Goal: Find specific page/section: Find specific page/section

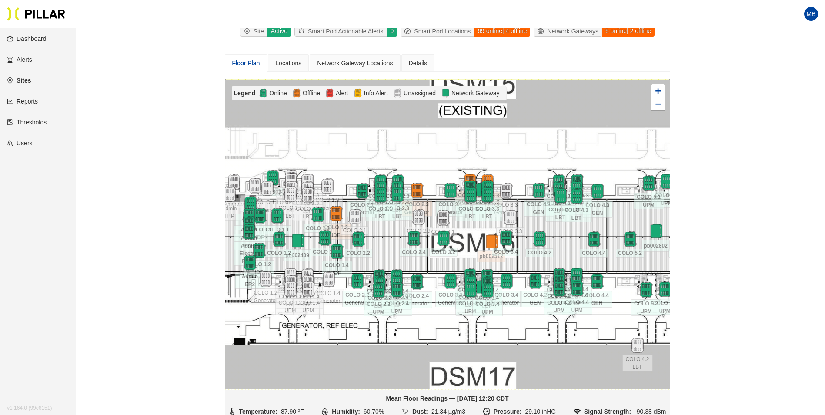
scroll to position [72, 0]
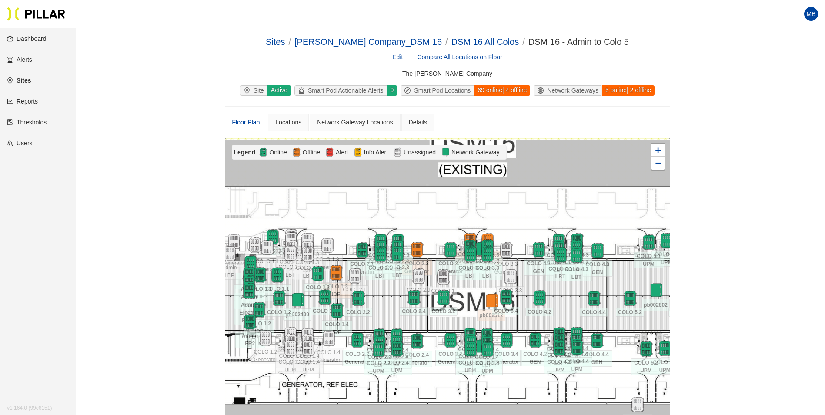
scroll to position [72, 0]
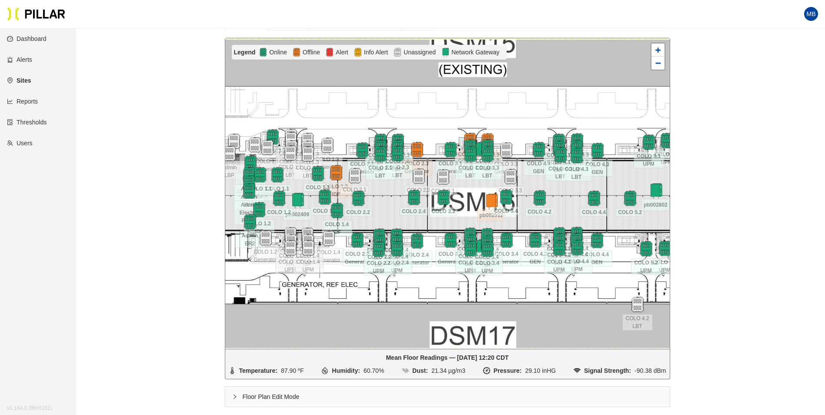
scroll to position [115, 0]
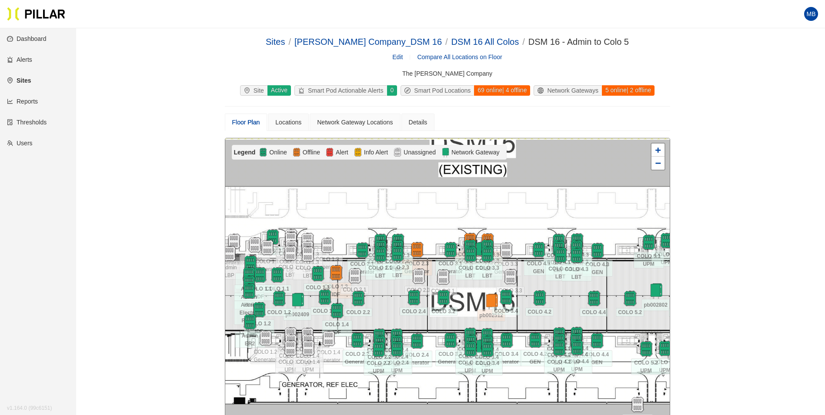
scroll to position [115, 0]
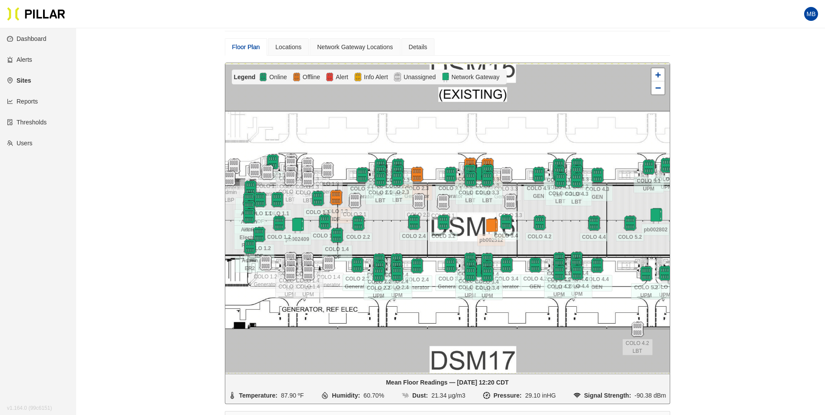
scroll to position [87, 0]
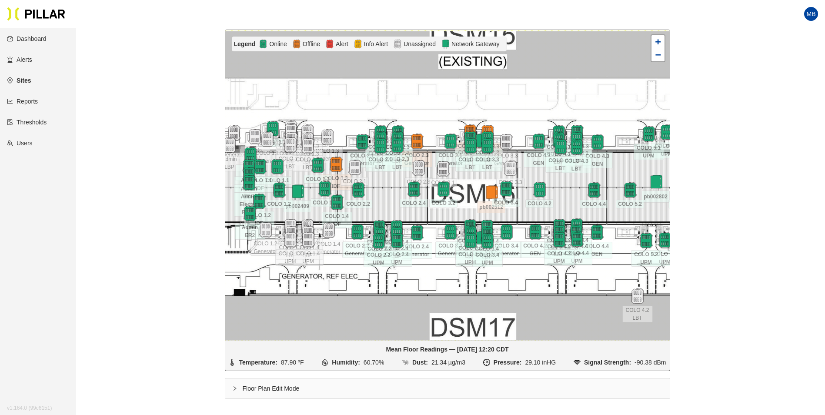
scroll to position [87, 0]
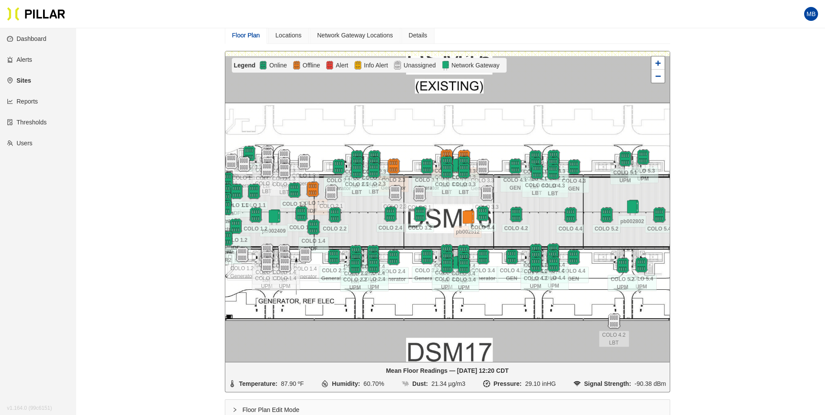
drag, startPoint x: 568, startPoint y: 224, endPoint x: 550, endPoint y: 225, distance: 18.8
click at [550, 225] on div at bounding box center [447, 206] width 444 height 311
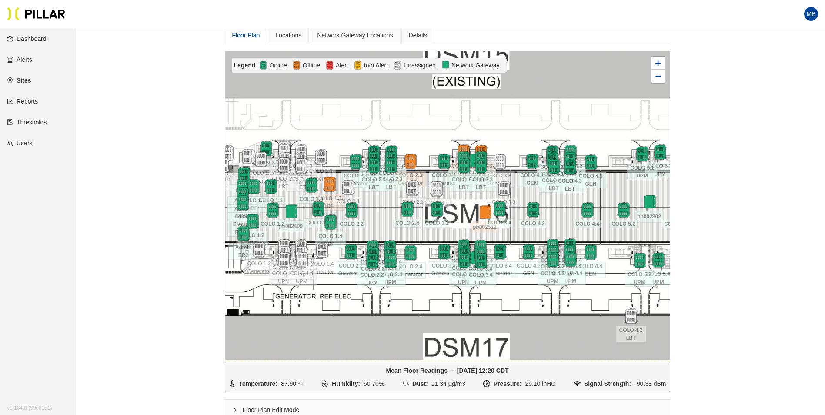
drag, startPoint x: 367, startPoint y: 215, endPoint x: 379, endPoint y: 212, distance: 12.6
click at [379, 212] on div at bounding box center [447, 206] width 444 height 311
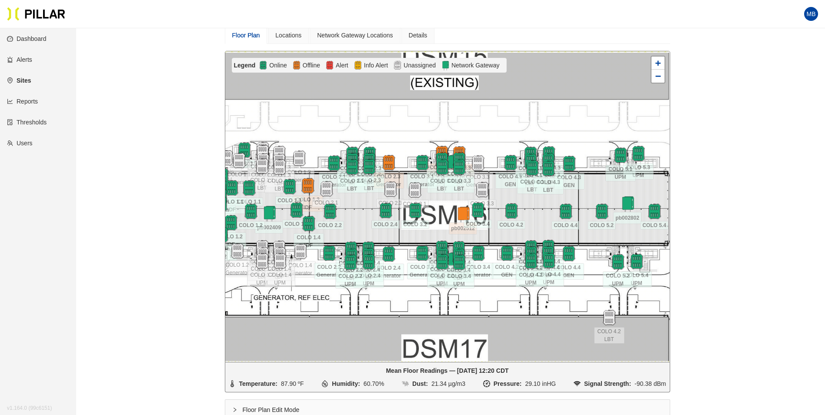
drag, startPoint x: 559, startPoint y: 217, endPoint x: 538, endPoint y: 219, distance: 21.8
click at [538, 219] on div at bounding box center [447, 206] width 444 height 311
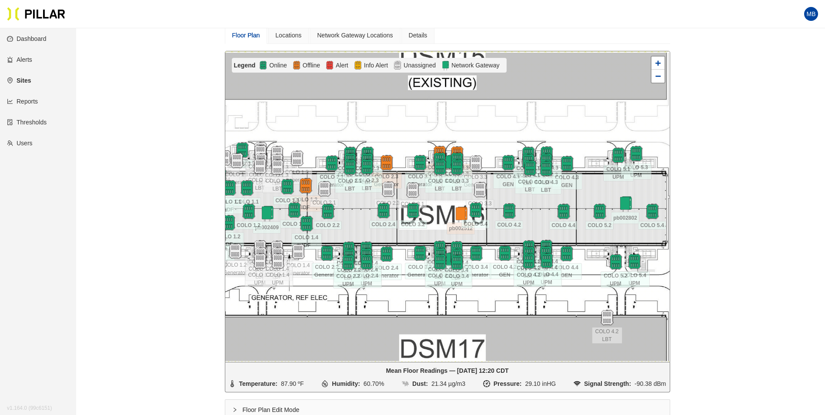
click at [535, 219] on div at bounding box center [447, 206] width 444 height 311
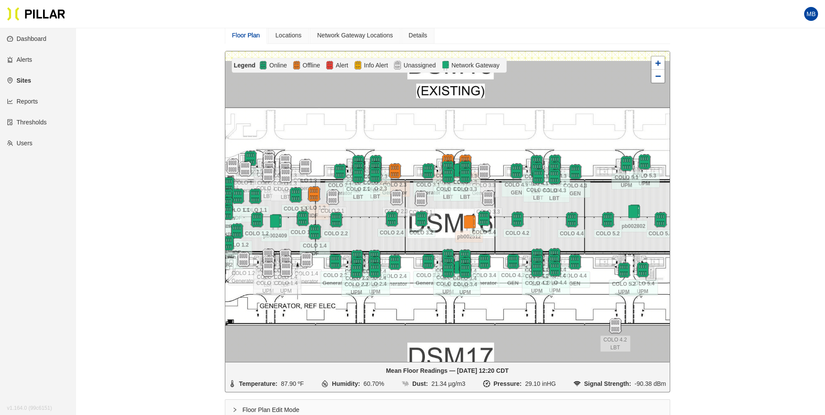
drag, startPoint x: 538, startPoint y: 217, endPoint x: 546, endPoint y: 226, distance: 11.7
click at [546, 226] on div at bounding box center [447, 206] width 444 height 311
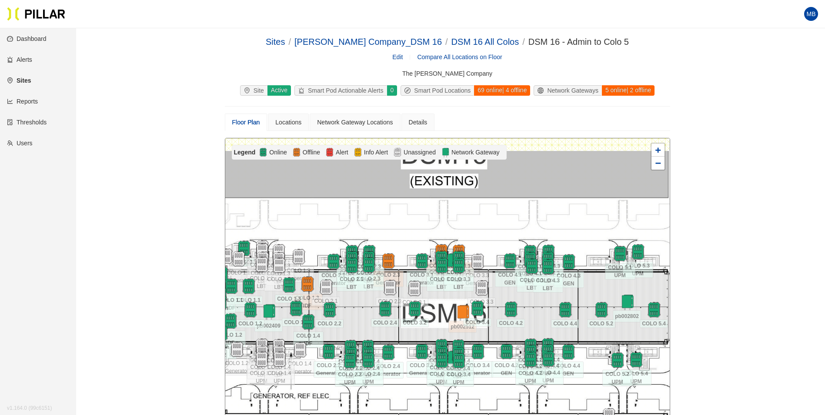
scroll to position [87, 0]
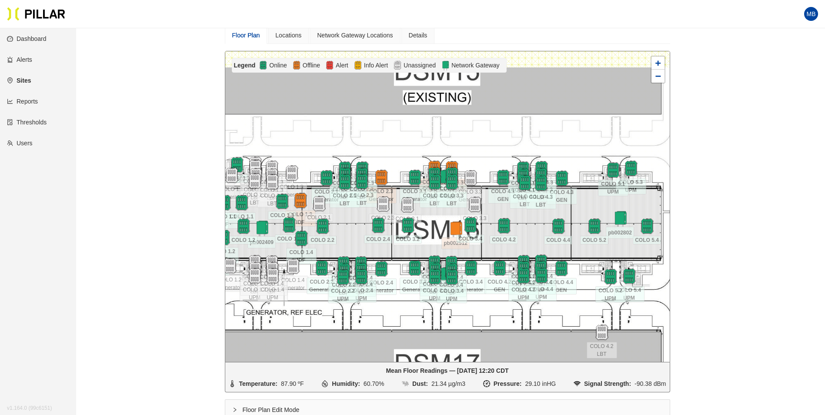
click at [532, 232] on div at bounding box center [447, 206] width 444 height 311
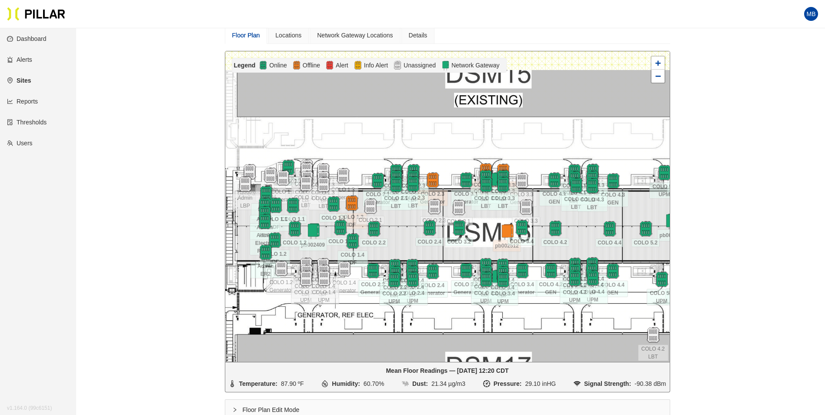
drag, startPoint x: 372, startPoint y: 142, endPoint x: 423, endPoint y: 145, distance: 51.4
click at [423, 145] on div at bounding box center [447, 206] width 444 height 311
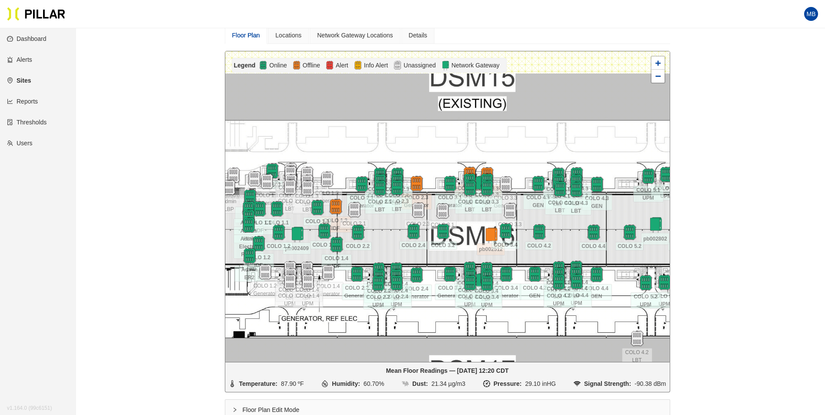
drag, startPoint x: 453, startPoint y: 145, endPoint x: 437, endPoint y: 149, distance: 16.5
click at [437, 149] on div at bounding box center [447, 206] width 444 height 311
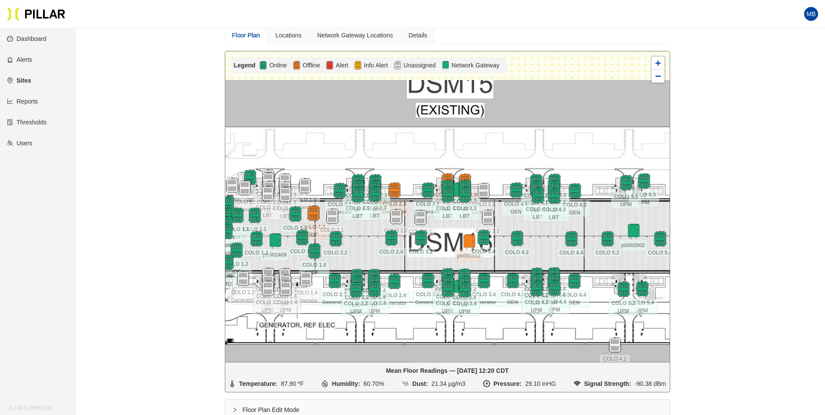
drag, startPoint x: 519, startPoint y: 142, endPoint x: 498, endPoint y: 149, distance: 22.7
click at [498, 149] on div at bounding box center [447, 206] width 444 height 311
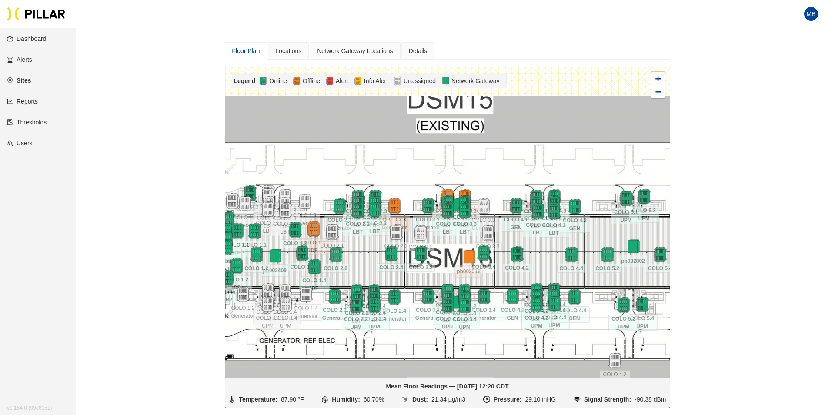
scroll to position [43, 0]
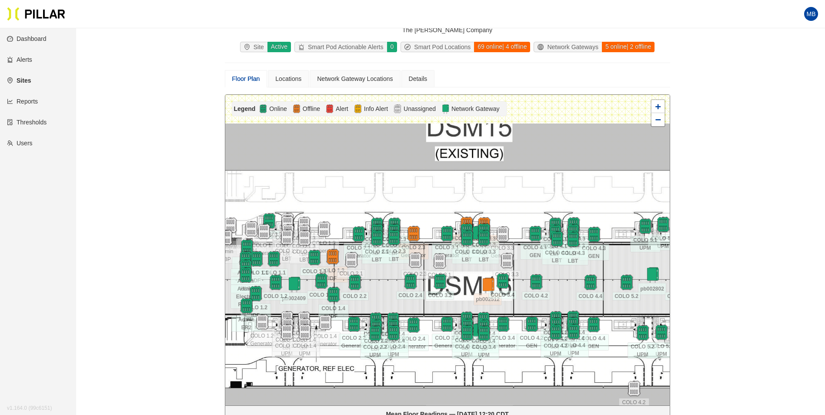
drag, startPoint x: 471, startPoint y: 194, endPoint x: 494, endPoint y: 194, distance: 22.2
click at [494, 194] on div at bounding box center [447, 250] width 444 height 311
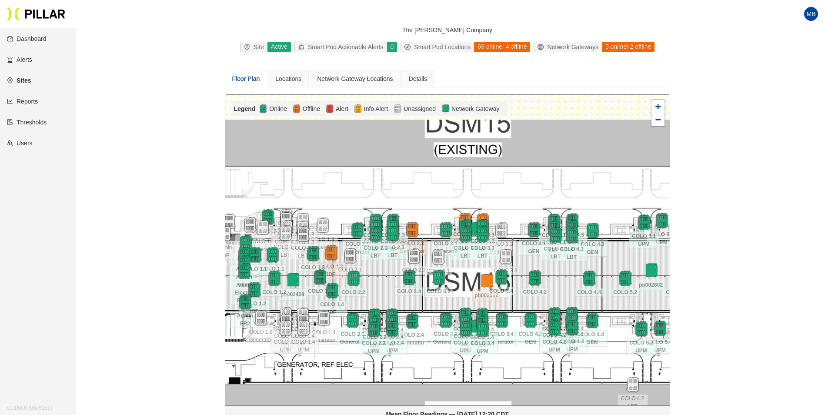
drag, startPoint x: 512, startPoint y: 190, endPoint x: 508, endPoint y: 187, distance: 5.6
click at [508, 187] on div at bounding box center [447, 250] width 444 height 311
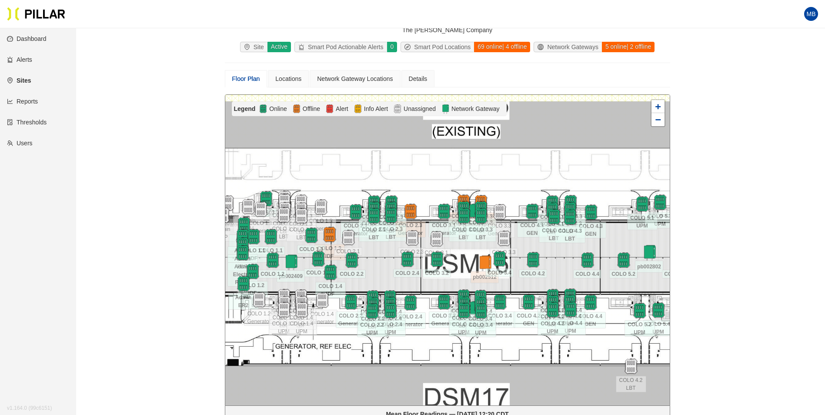
drag, startPoint x: 567, startPoint y: 279, endPoint x: 565, endPoint y: 261, distance: 18.3
click at [565, 261] on div at bounding box center [447, 250] width 444 height 311
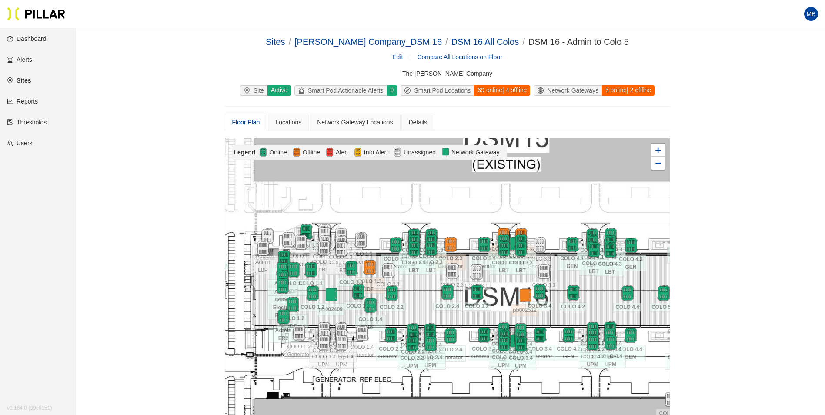
drag, startPoint x: 273, startPoint y: 327, endPoint x: 313, endPoint y: 317, distance: 41.4
click at [313, 317] on div at bounding box center [447, 293] width 444 height 311
click at [283, 122] on div "Locations" at bounding box center [288, 122] width 26 height 10
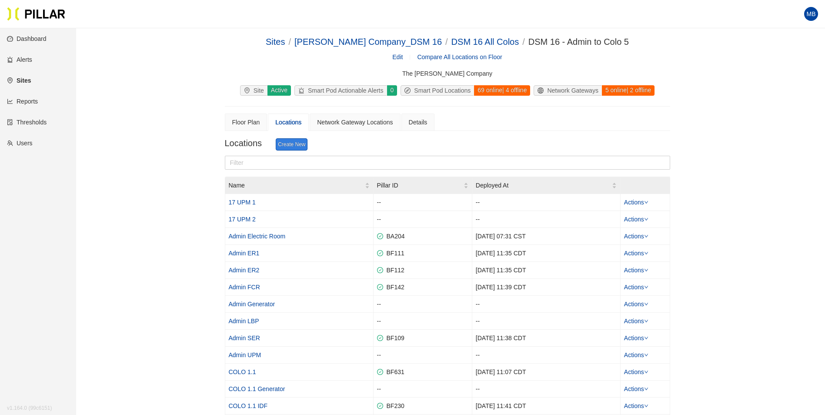
click at [297, 142] on link "Create New" at bounding box center [292, 144] width 32 height 12
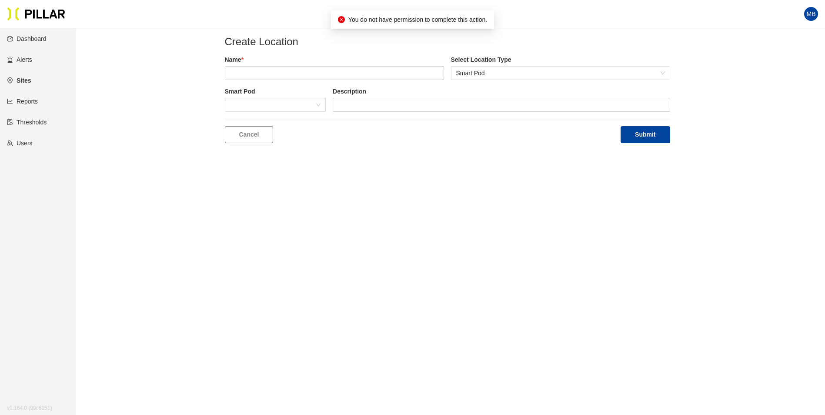
click at [247, 64] on div "Name *" at bounding box center [334, 67] width 219 height 25
click at [247, 68] on input "text" at bounding box center [334, 73] width 219 height 14
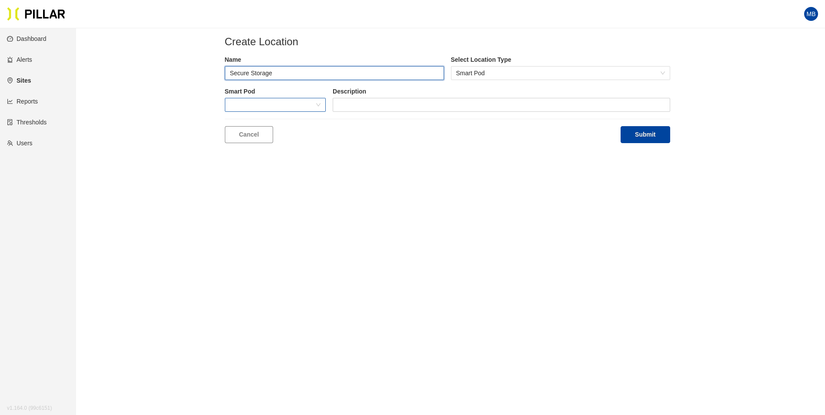
click at [251, 108] on span at bounding box center [275, 104] width 91 height 13
type input "Secure Storage"
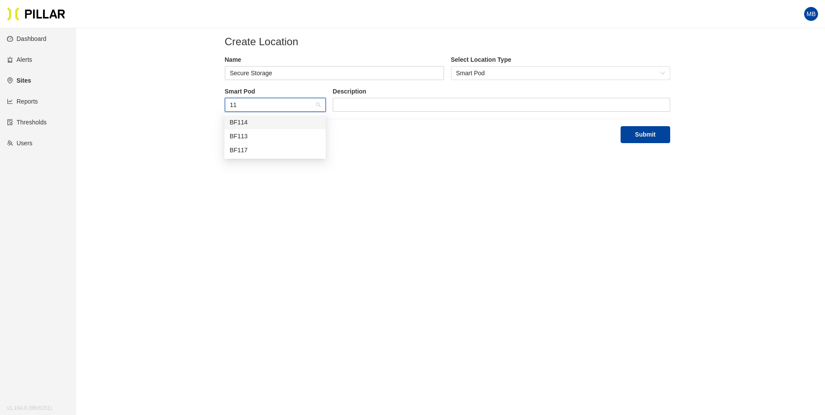
type input "113"
click at [251, 120] on div "BF113" at bounding box center [275, 122] width 91 height 10
click at [643, 134] on button "Submit" at bounding box center [645, 134] width 49 height 17
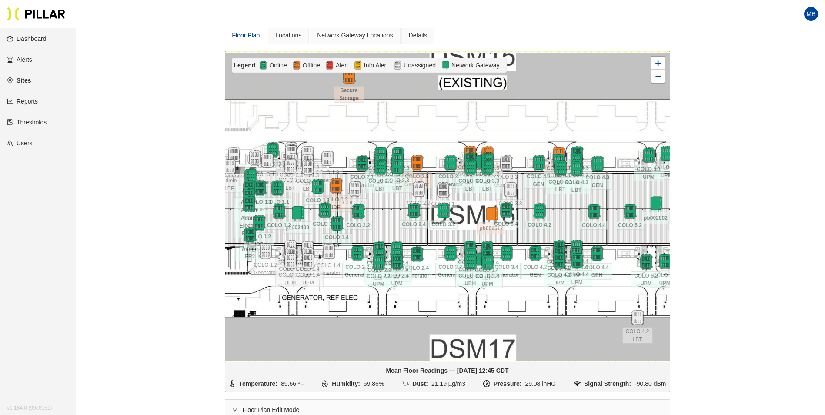
scroll to position [87, 0]
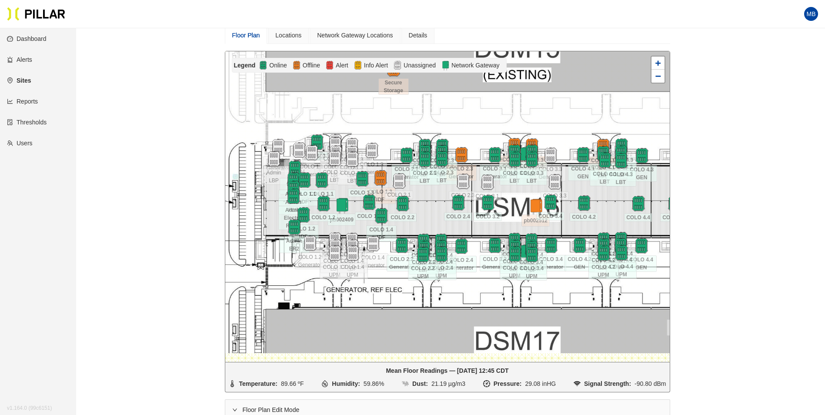
drag, startPoint x: 0, startPoint y: 0, endPoint x: 448, endPoint y: 206, distance: 493.3
click at [448, 206] on div at bounding box center [447, 206] width 444 height 311
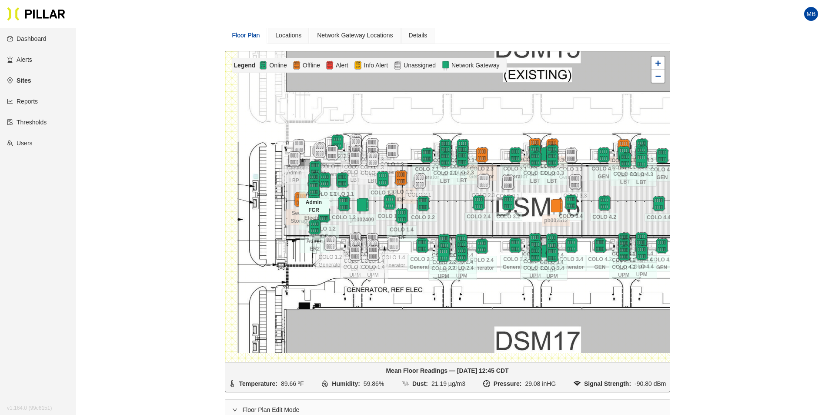
drag, startPoint x: 418, startPoint y: 82, endPoint x: 304, endPoint y: 212, distance: 172.9
click at [290, 43] on div "17 UPM 1 17 UPM 2 Admin Electric Room Admin ER1 Admin ER2 Admin FCR Admin Gener…" at bounding box center [290, 43] width 0 height 0
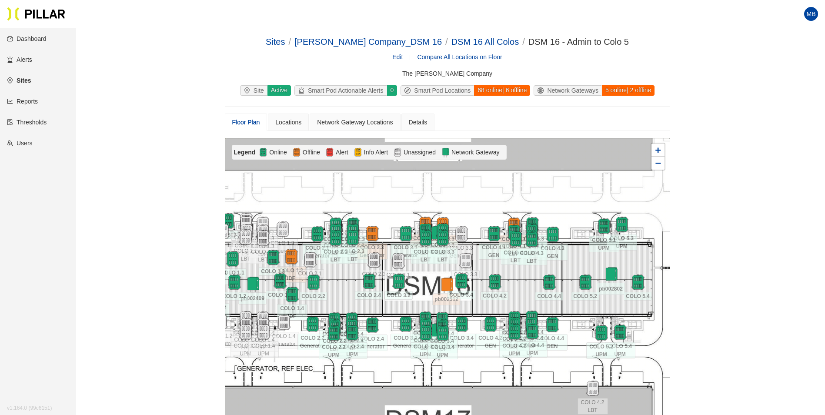
scroll to position [87, 0]
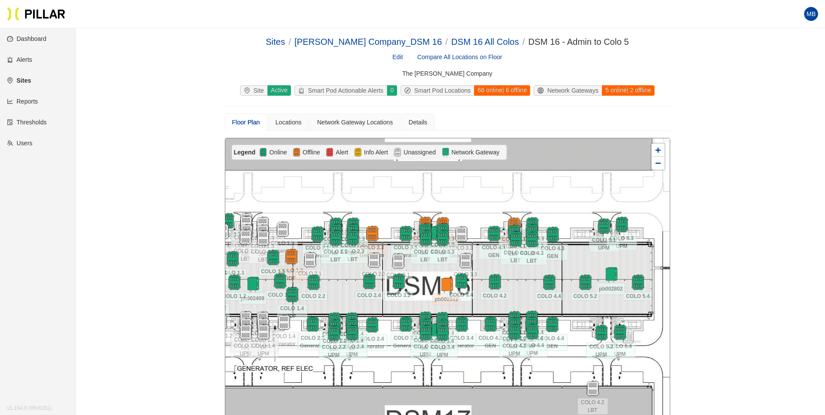
scroll to position [87, 0]
